Goal: Register for event/course

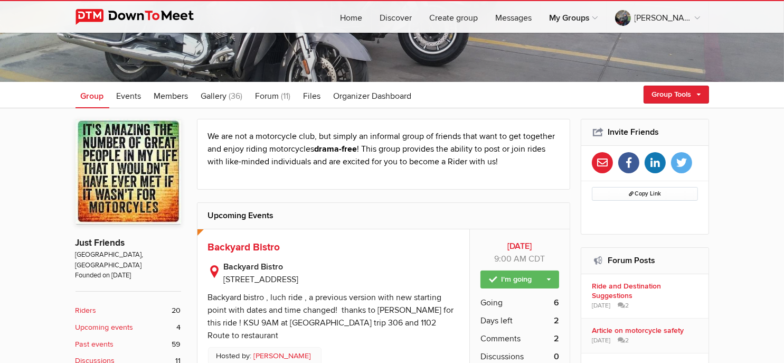
scroll to position [158, 0]
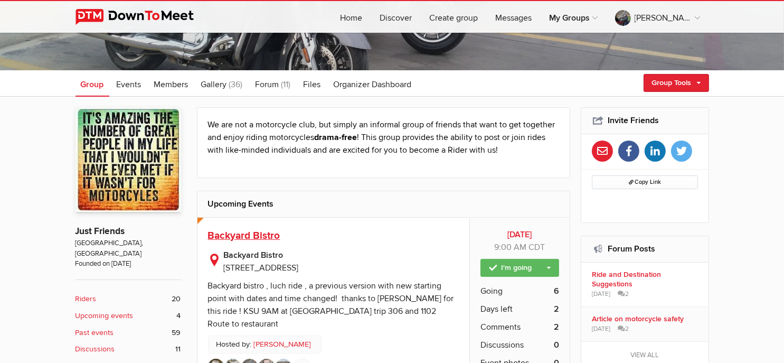
click at [243, 232] on span "Backyard Bistro" at bounding box center [244, 235] width 72 height 13
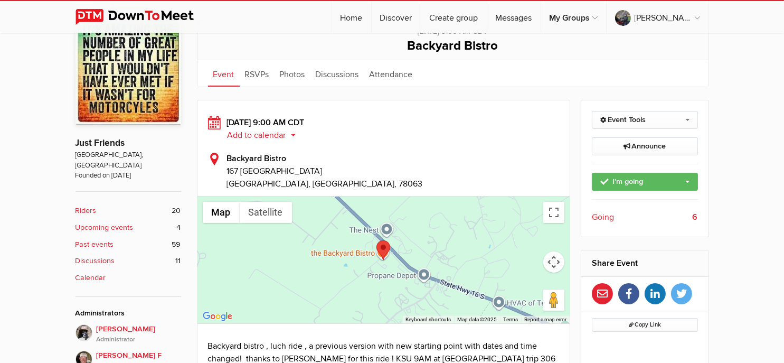
scroll to position [264, 0]
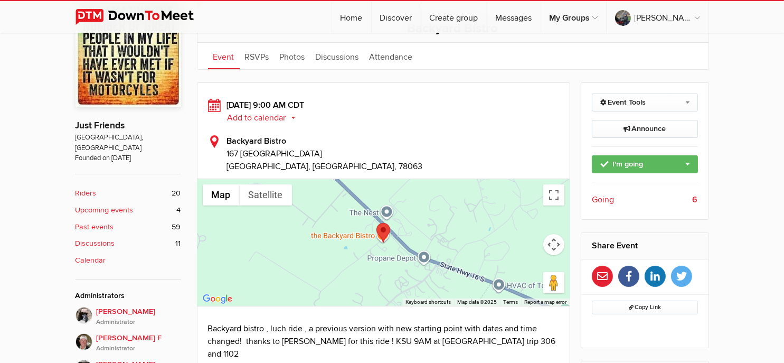
click at [603, 197] on span "Going" at bounding box center [603, 199] width 22 height 13
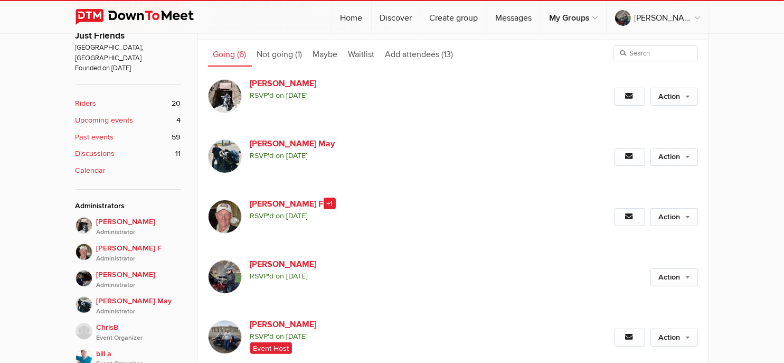
scroll to position [387, 0]
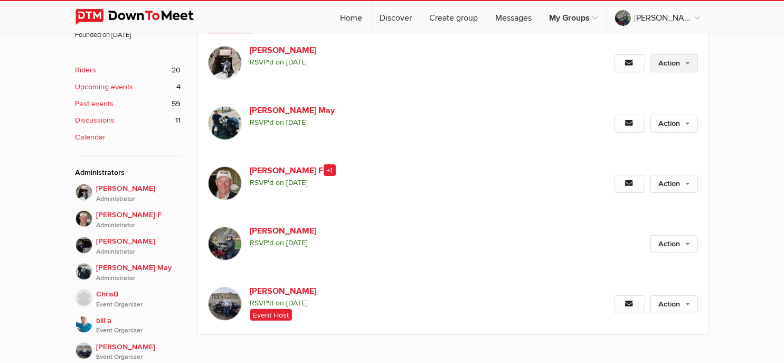
click at [674, 60] on link "Action" at bounding box center [674, 63] width 48 height 18
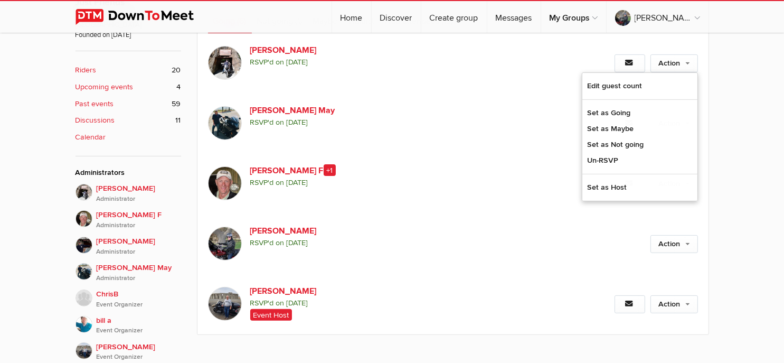
click at [773, 93] on div "Event is visible to members only This event is listed for members only; only me…" at bounding box center [392, 289] width 784 height 842
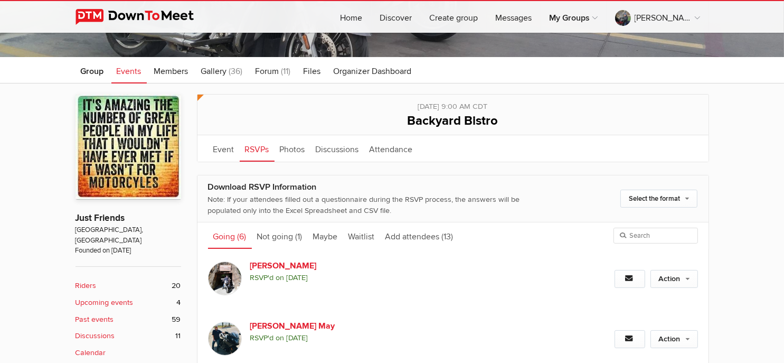
scroll to position [176, 0]
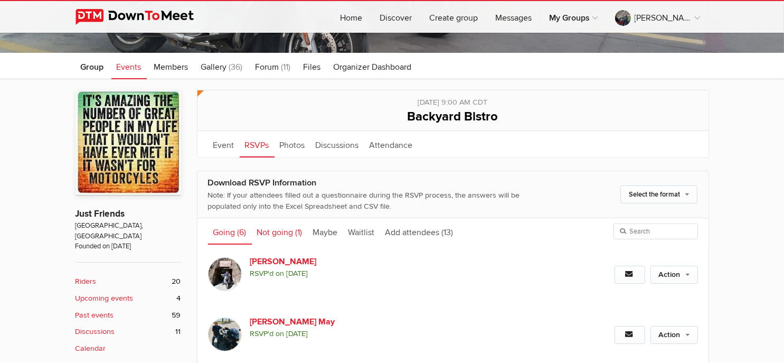
click at [283, 232] on link "Not going (1)" at bounding box center [280, 231] width 56 height 26
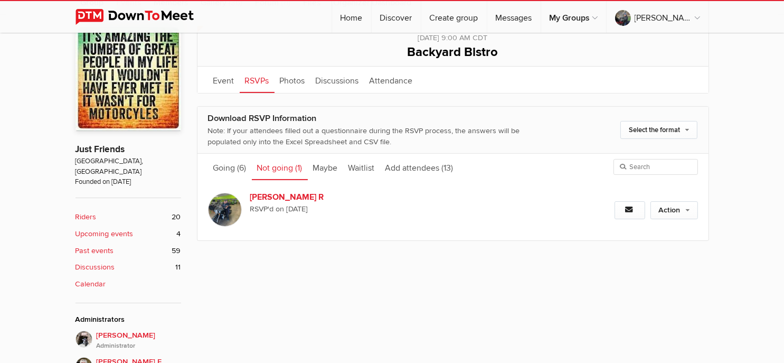
scroll to position [229, 0]
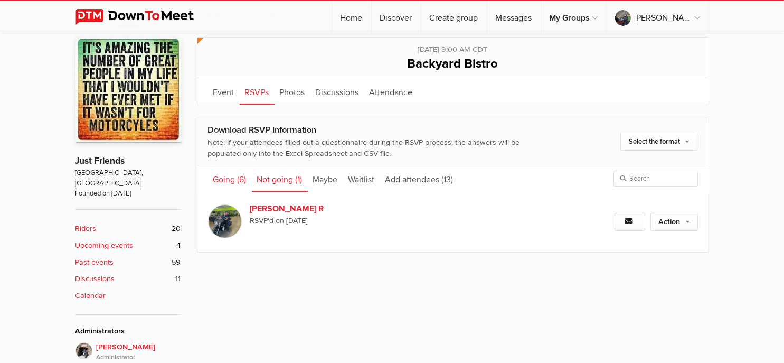
click at [232, 178] on link "Going (6)" at bounding box center [230, 178] width 44 height 26
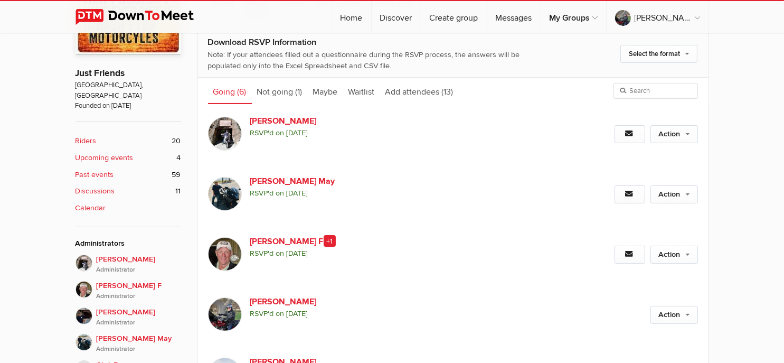
scroll to position [334, 0]
